Goal: Transaction & Acquisition: Purchase product/service

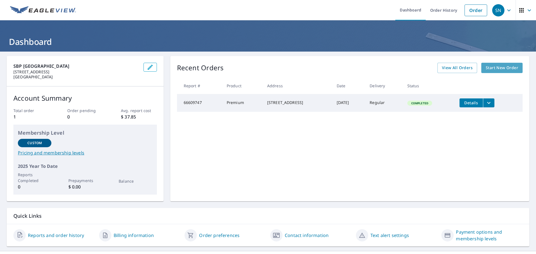
click at [488, 68] on span "Start New Order" at bounding box center [502, 67] width 32 height 7
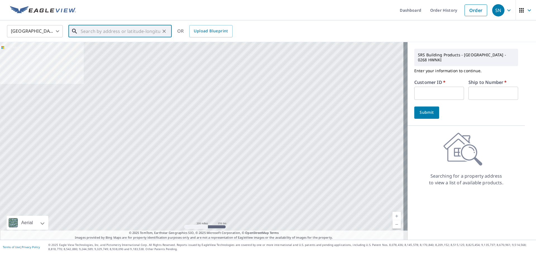
click at [83, 31] on input "text" at bounding box center [121, 31] width 80 height 16
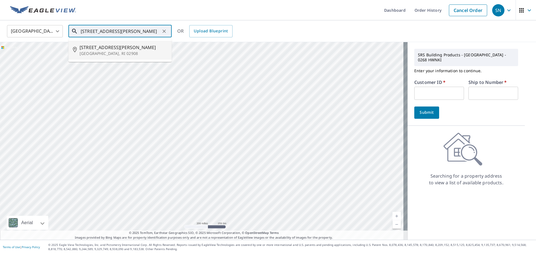
click at [91, 46] on span "[STREET_ADDRESS][PERSON_NAME]" at bounding box center [124, 47] width 88 height 7
type input "[STREET_ADDRESS][PERSON_NAME]"
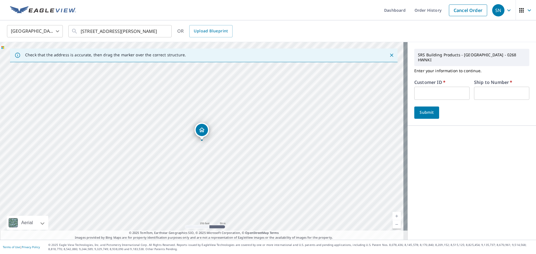
click at [415, 90] on input "text" at bounding box center [441, 93] width 55 height 13
type input "HOME DEPOT"
click at [475, 90] on input "text" at bounding box center [501, 93] width 55 height 13
type input "2615"
click at [432, 107] on button "Submit" at bounding box center [426, 113] width 25 height 12
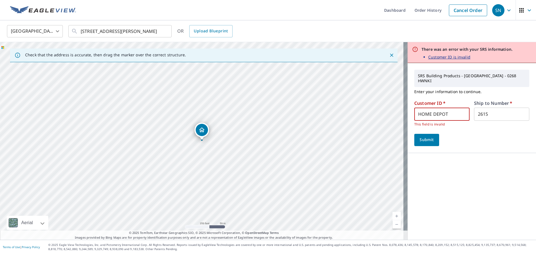
drag, startPoint x: 444, startPoint y: 109, endPoint x: 416, endPoint y: 109, distance: 28.5
click at [416, 109] on input "HOME DEPOT" at bounding box center [441, 114] width 55 height 13
type input "CASH"
type input "8268"
click at [422, 137] on span "Submit" at bounding box center [427, 140] width 16 height 7
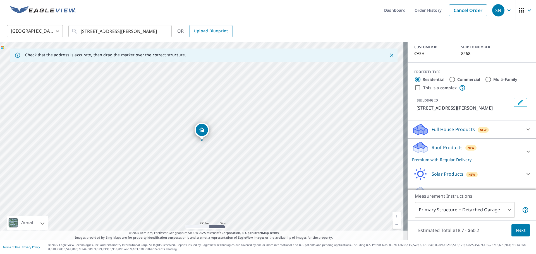
scroll to position [49, 0]
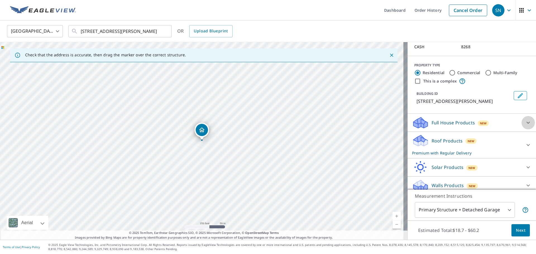
click at [527, 122] on icon at bounding box center [528, 123] width 3 height 2
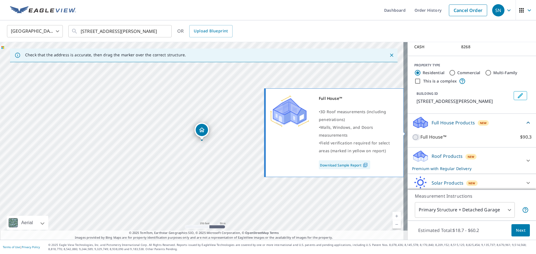
click at [412, 134] on input "Full House™ $90.3" at bounding box center [416, 137] width 8 height 7
checkbox input "true"
checkbox input "false"
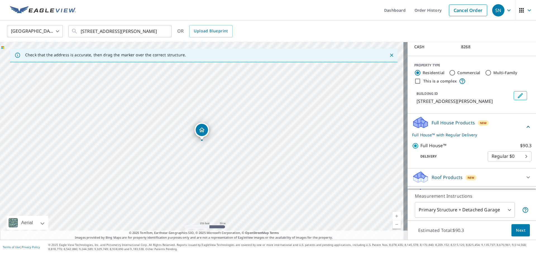
click at [518, 154] on body "SN SN Dashboard Order History Cancel Order SN [GEOGRAPHIC_DATA] [GEOGRAPHIC_DAT…" at bounding box center [268, 127] width 536 height 254
click at [518, 154] on li "Regular $0" at bounding box center [501, 152] width 44 height 10
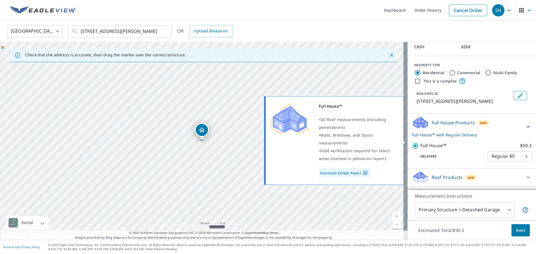
click at [468, 142] on label "Full House™ $90.3" at bounding box center [475, 145] width 111 height 7
click at [420, 143] on input "Full House™ $90.3" at bounding box center [416, 146] width 8 height 7
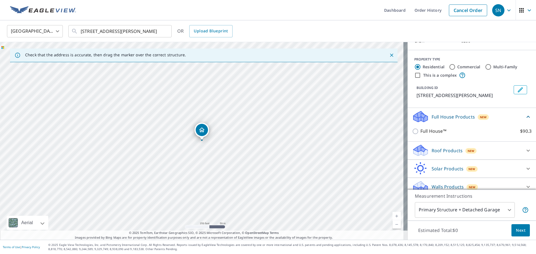
scroll to position [56, 0]
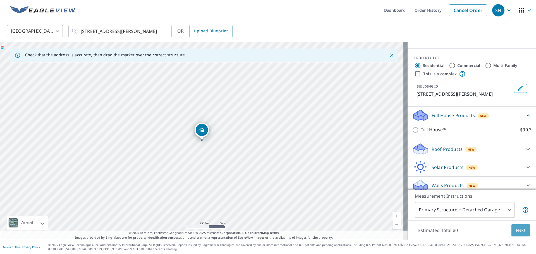
click at [516, 232] on span "Next" at bounding box center [520, 230] width 9 height 7
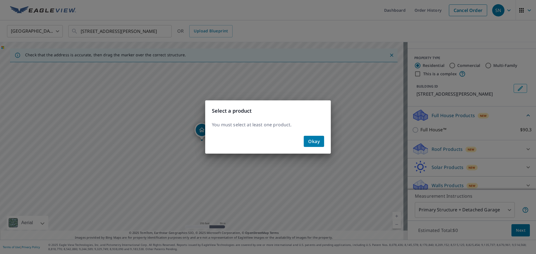
click at [318, 147] on button "Okay" at bounding box center [314, 141] width 20 height 11
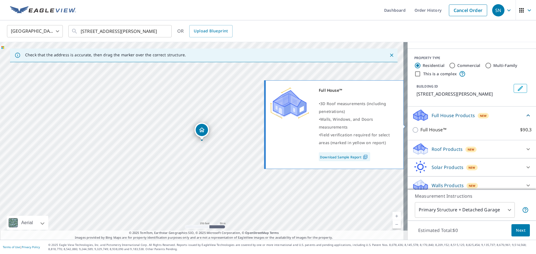
click at [412, 127] on input "Full House™ $90.3" at bounding box center [416, 130] width 8 height 7
checkbox input "true"
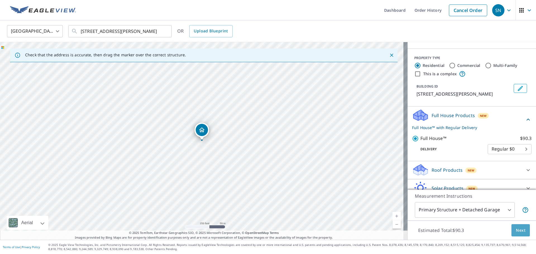
click at [514, 235] on button "Next" at bounding box center [520, 230] width 18 height 13
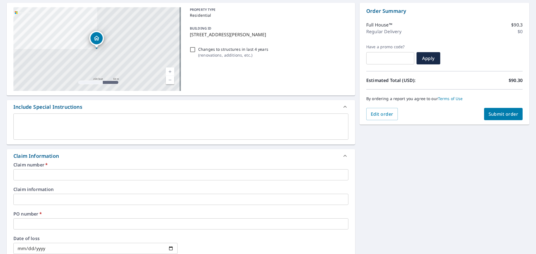
scroll to position [56, 0]
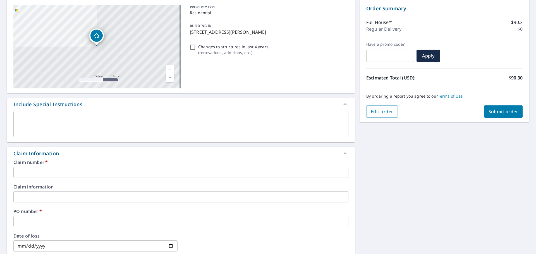
click at [33, 174] on input "text" at bounding box center [180, 172] width 335 height 11
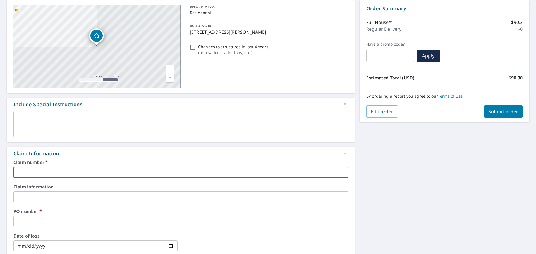
type input "HOME DEPOT #3407"
checkbox input "true"
drag, startPoint x: 61, startPoint y: 173, endPoint x: 52, endPoint y: 173, distance: 9.5
click at [52, 173] on input "HOME DEPOT #3407" at bounding box center [180, 172] width 335 height 11
type input "HOME DEPOT #2"
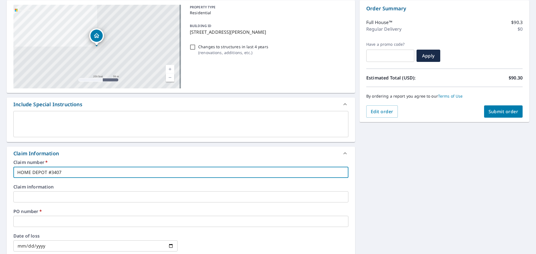
checkbox input "true"
type input "HOME DEPOT #26"
checkbox input "true"
type input "HOME DEPOT #261"
checkbox input "true"
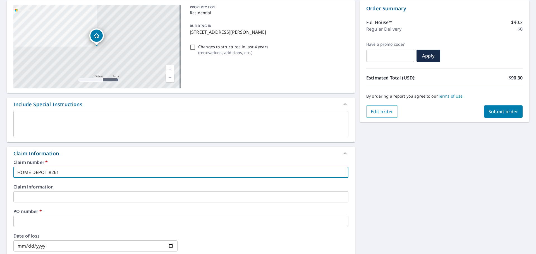
type input "HOME DEPOT #2615"
checkbox input "true"
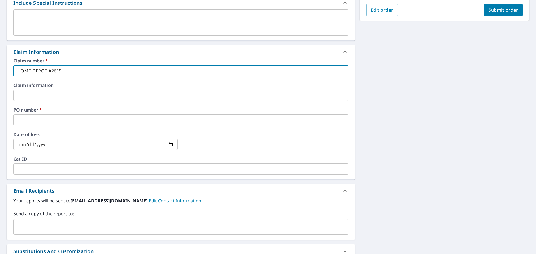
scroll to position [168, 0]
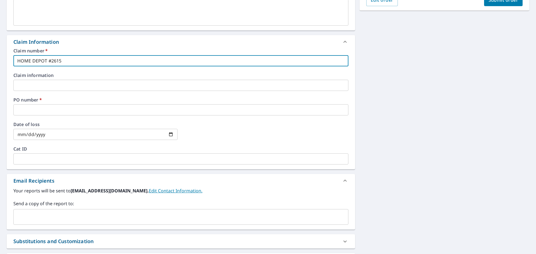
type input "HOME DEPOT #2615"
click at [30, 215] on input "text" at bounding box center [177, 217] width 322 height 11
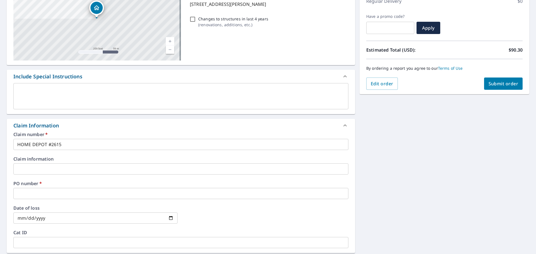
scroll to position [56, 0]
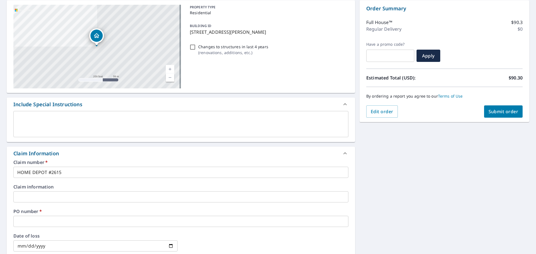
type input "[PERSON_NAME][EMAIL_ADDRESS][PERSON_NAME][DOMAIN_NAME]"
click at [494, 112] on span "Submit order" at bounding box center [504, 112] width 30 height 6
checkbox input "true"
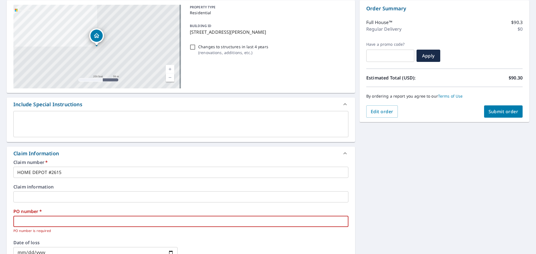
click at [53, 224] on input "text" at bounding box center [180, 221] width 335 height 11
type input "9"
checkbox input "true"
type input "90"
checkbox input "true"
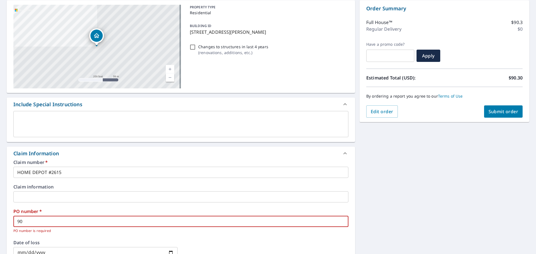
type input "909"
checkbox input "true"
type input "909"
checkbox input "true"
type input "909 D"
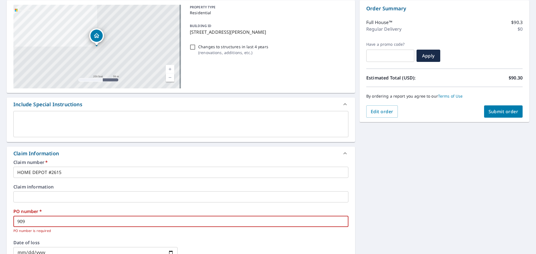
checkbox input "true"
type input "909 DO"
checkbox input "true"
type input "909 DOU"
checkbox input "true"
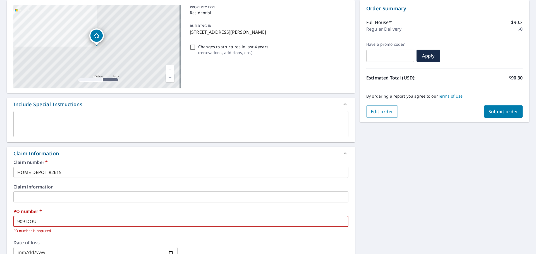
type input "909 [PERSON_NAME]"
checkbox input "true"
type input "909 DOUGL"
checkbox input "true"
type input "909 DOUGLA"
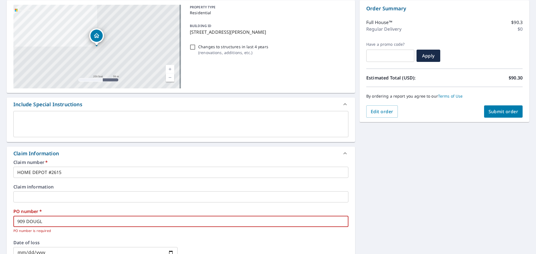
checkbox input "true"
type input "909 [PERSON_NAME]"
checkbox input "true"
type input "909 [PERSON_NAME]"
checkbox input "true"
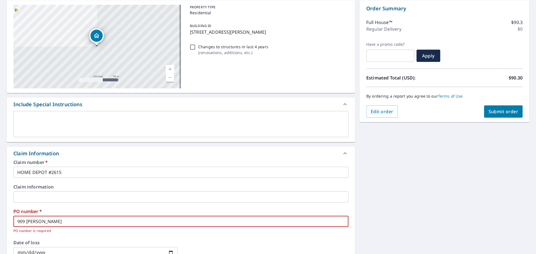
type input "909 [PERSON_NAME]"
checkbox input "true"
type input "[STREET_ADDRESS]"
checkbox input "true"
type input "[STREET_ADDRESS][PERSON_NAME]"
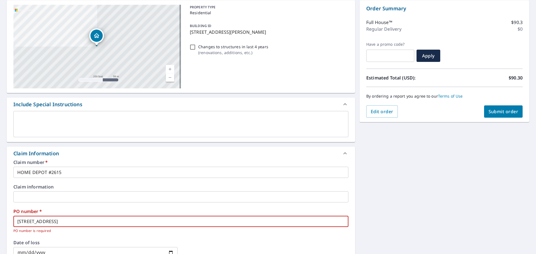
checkbox input "true"
type input "[STREET_ADDRESS][PERSON_NAME]"
click at [496, 111] on span "Submit order" at bounding box center [504, 112] width 30 height 6
checkbox input "true"
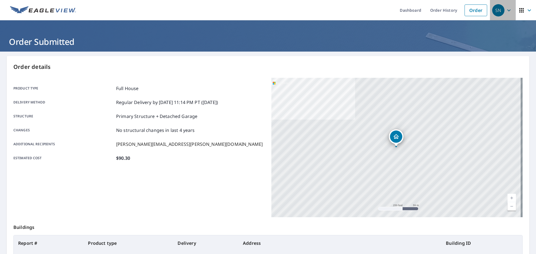
click at [506, 12] on icon "button" at bounding box center [509, 10] width 7 height 7
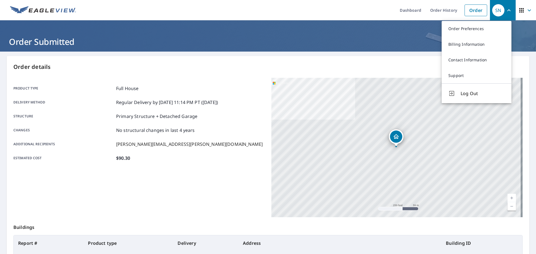
click at [470, 91] on span "Log Out" at bounding box center [483, 93] width 44 height 7
